Goal: Task Accomplishment & Management: Manage account settings

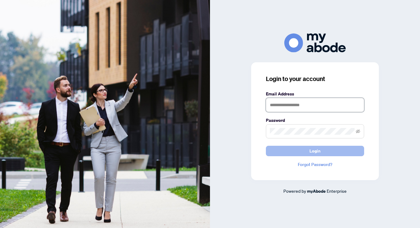
type input "**********"
click at [316, 154] on span "Login" at bounding box center [315, 151] width 11 height 10
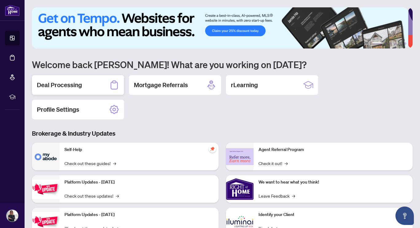
click at [97, 84] on div "Deal Processing" at bounding box center [78, 85] width 92 height 20
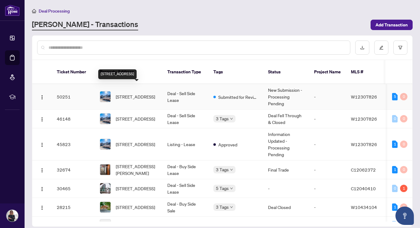
click at [139, 93] on span "[STREET_ADDRESS]" at bounding box center [135, 96] width 39 height 7
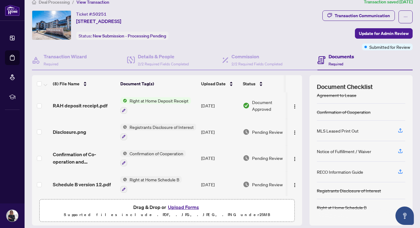
scroll to position [16, 0]
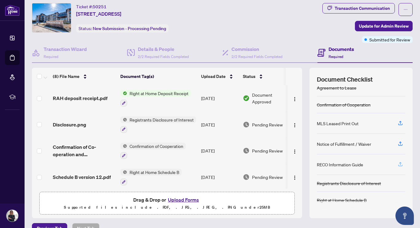
click at [398, 164] on icon "button" at bounding box center [401, 165] width 6 height 6
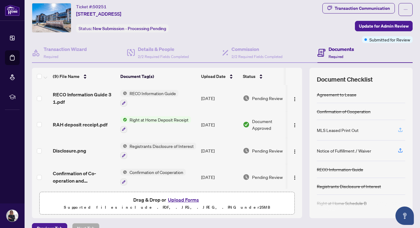
click at [398, 129] on icon "button" at bounding box center [401, 130] width 6 height 6
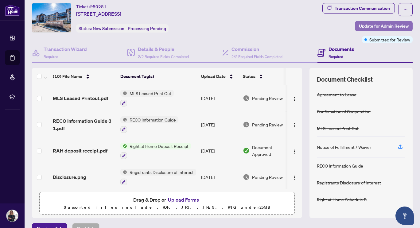
click at [363, 25] on span "Update for Admin Review" at bounding box center [384, 26] width 50 height 10
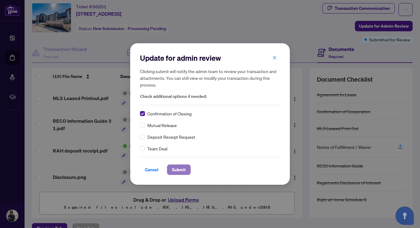
click at [177, 168] on span "Submit" at bounding box center [179, 170] width 14 height 10
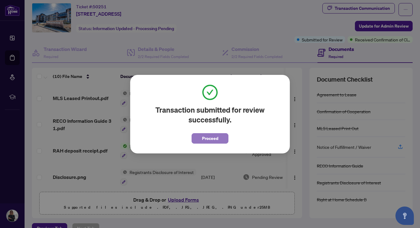
click at [217, 141] on span "Proceed" at bounding box center [210, 139] width 16 height 10
